Goal: Information Seeking & Learning: Learn about a topic

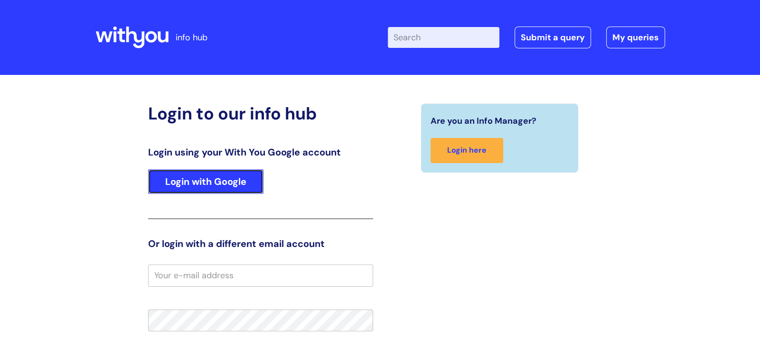
click at [245, 186] on link "Login with Google" at bounding box center [205, 181] width 115 height 25
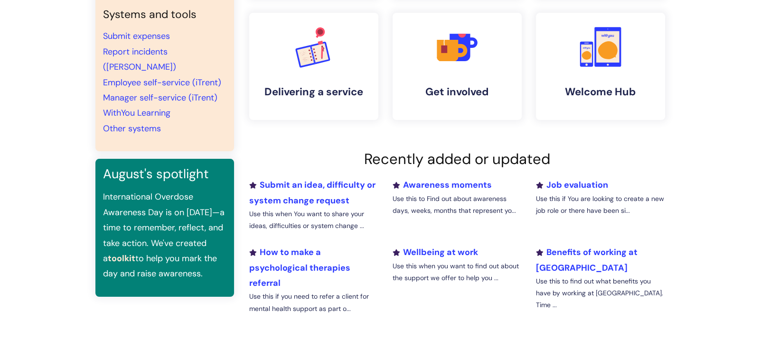
scroll to position [220, 0]
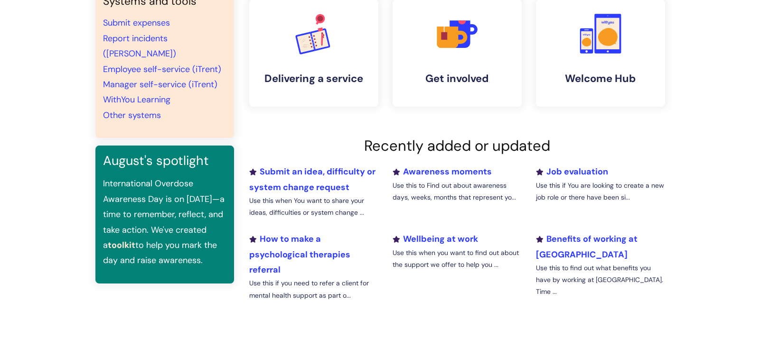
click at [116, 240] on link "toolkit" at bounding box center [122, 245] width 28 height 11
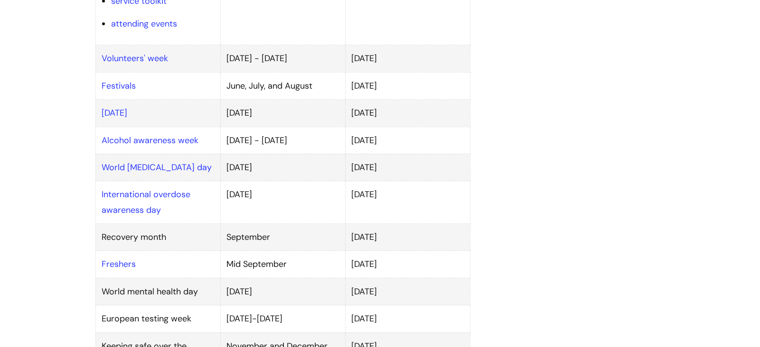
scroll to position [733, 0]
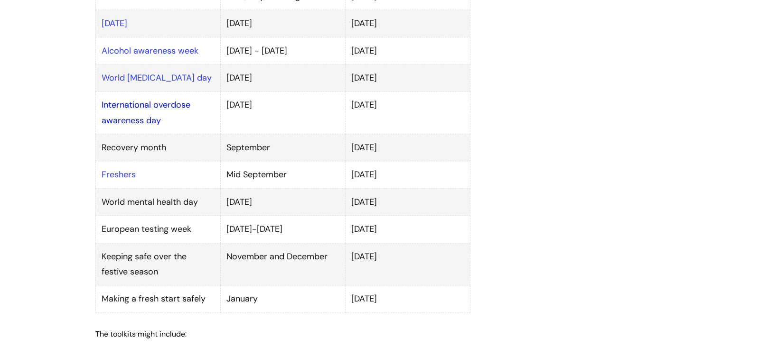
click at [178, 99] on link "International overdose awareness day" at bounding box center [146, 112] width 89 height 27
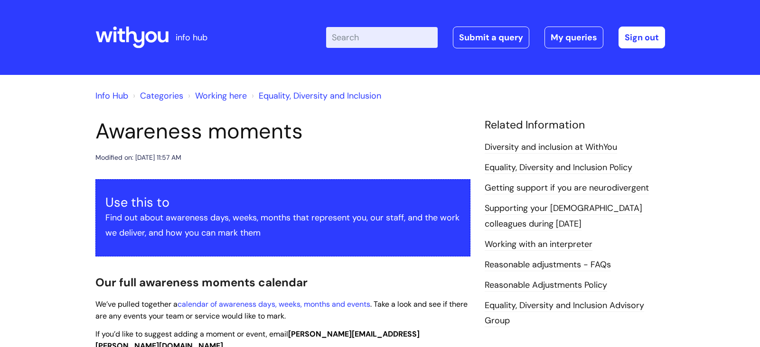
scroll to position [732, 0]
